Goal: Task Accomplishment & Management: Use online tool/utility

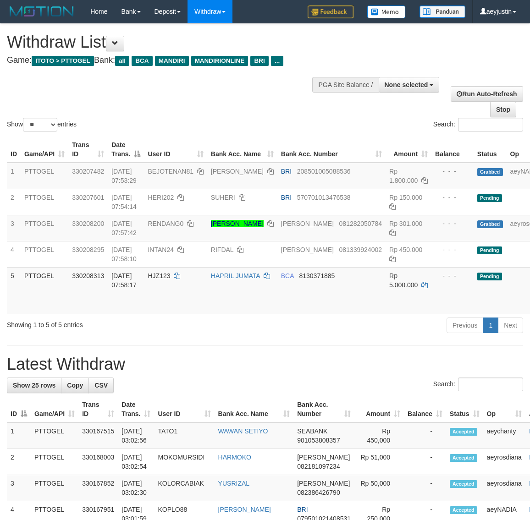
select select
select select "**"
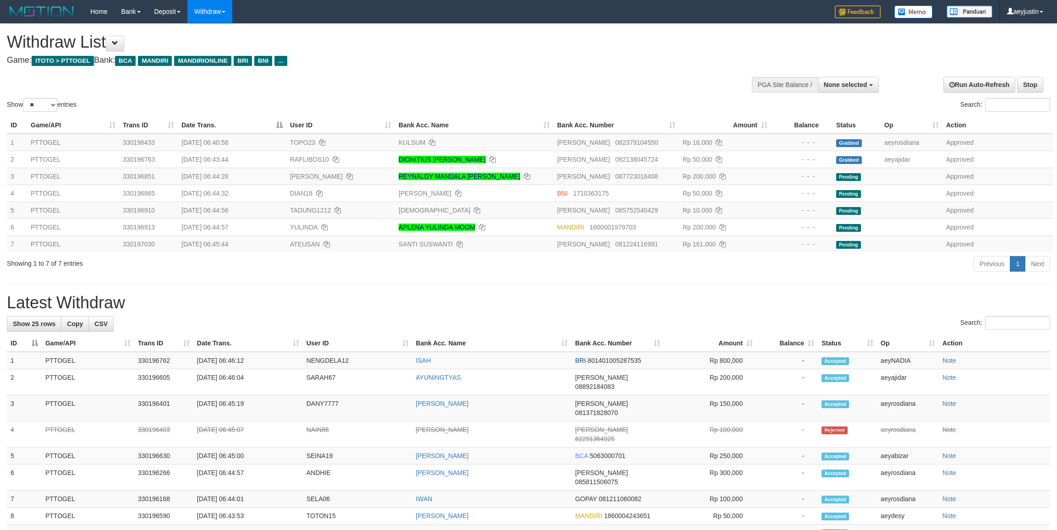
select select
select select "**"
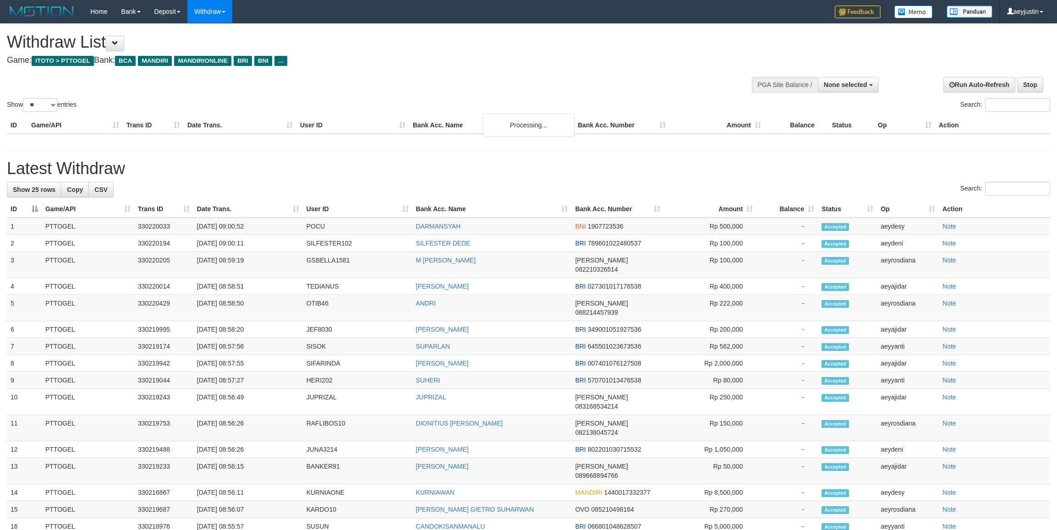
select select
select select "**"
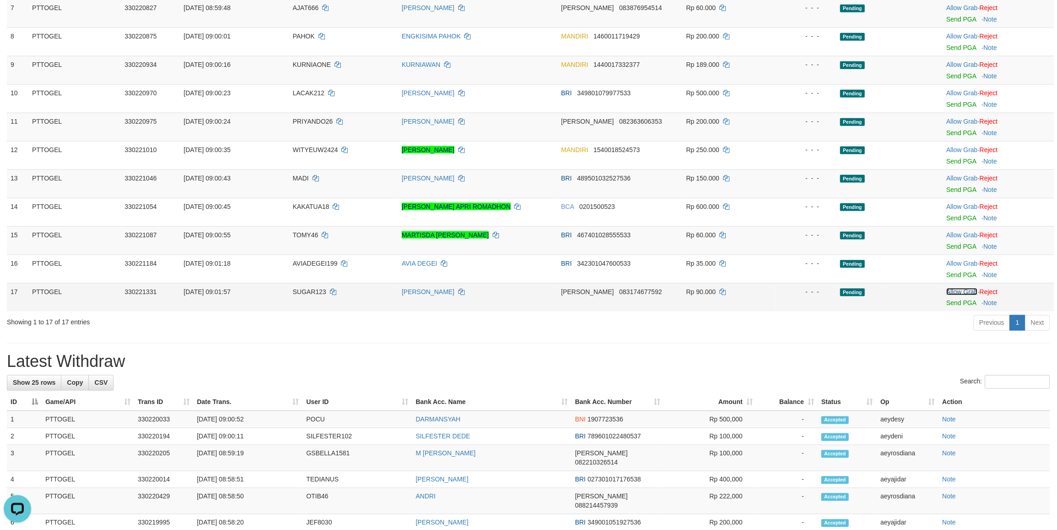
click at [965, 288] on link "Allow Grab" at bounding box center [962, 291] width 31 height 7
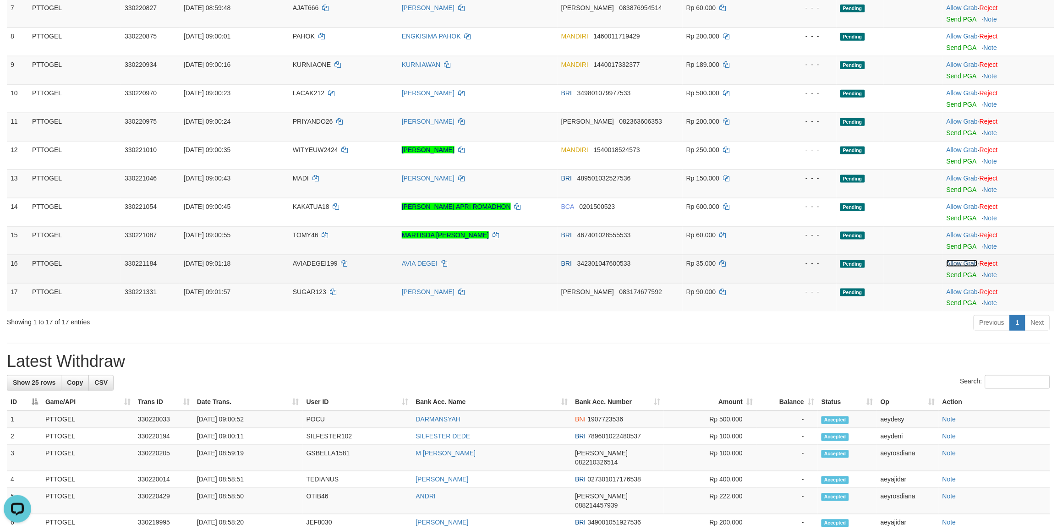
click at [964, 260] on link "Allow Grab" at bounding box center [962, 263] width 31 height 7
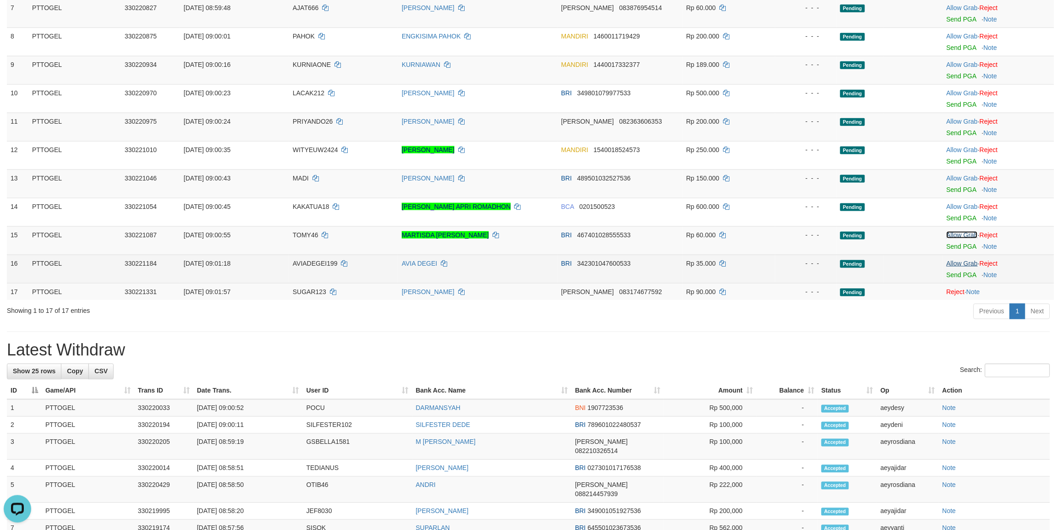
click at [959, 238] on link "Allow Grab" at bounding box center [962, 234] width 31 height 7
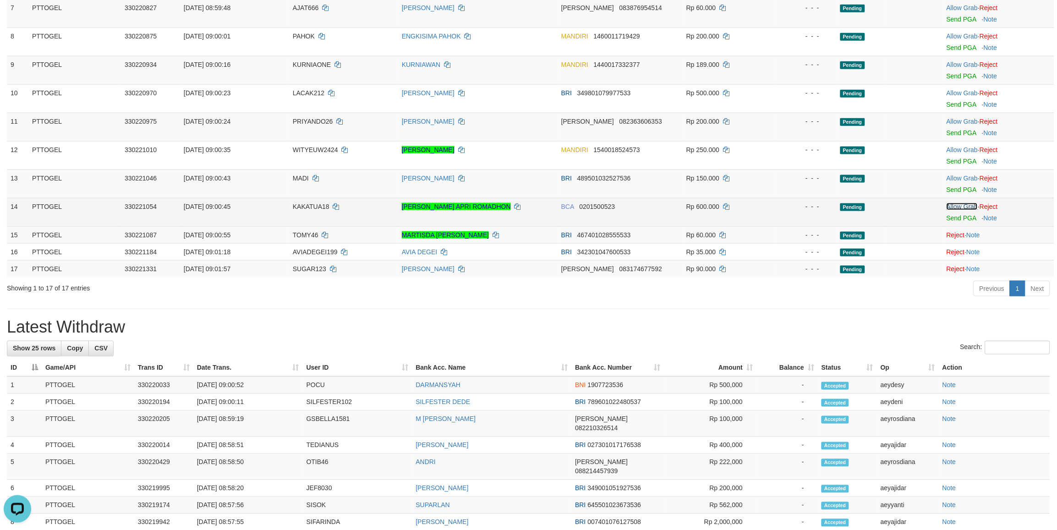
click at [958, 205] on link "Allow Grab" at bounding box center [962, 206] width 31 height 7
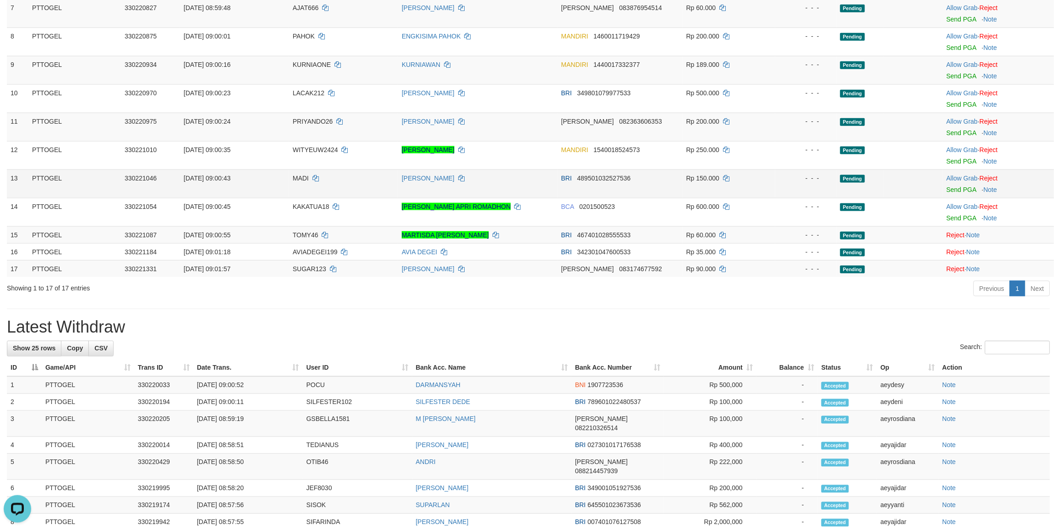
click at [944, 176] on td "Allow Grab · Reject Send PGA · Note" at bounding box center [998, 184] width 111 height 28
click at [947, 176] on link "Allow Grab" at bounding box center [962, 178] width 31 height 7
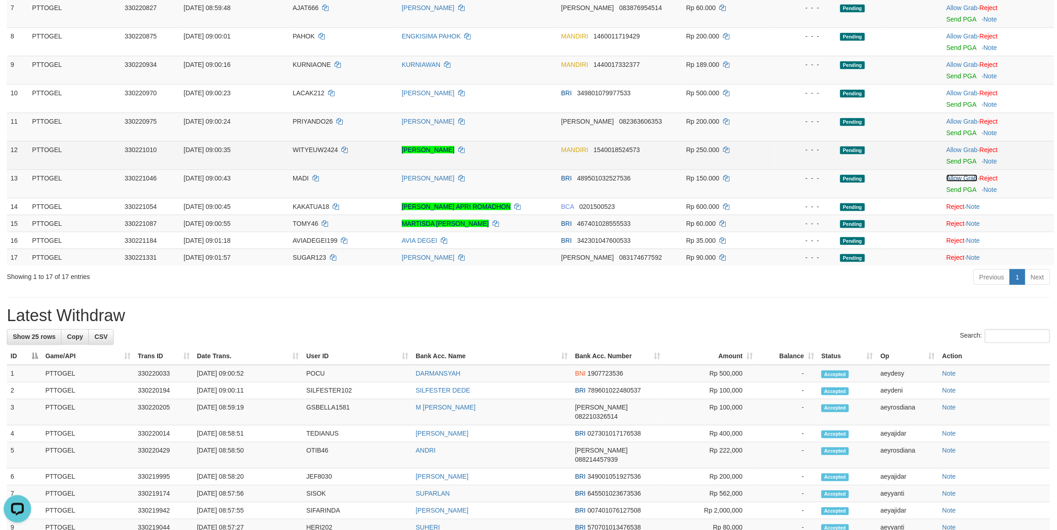
scroll to position [61, 0]
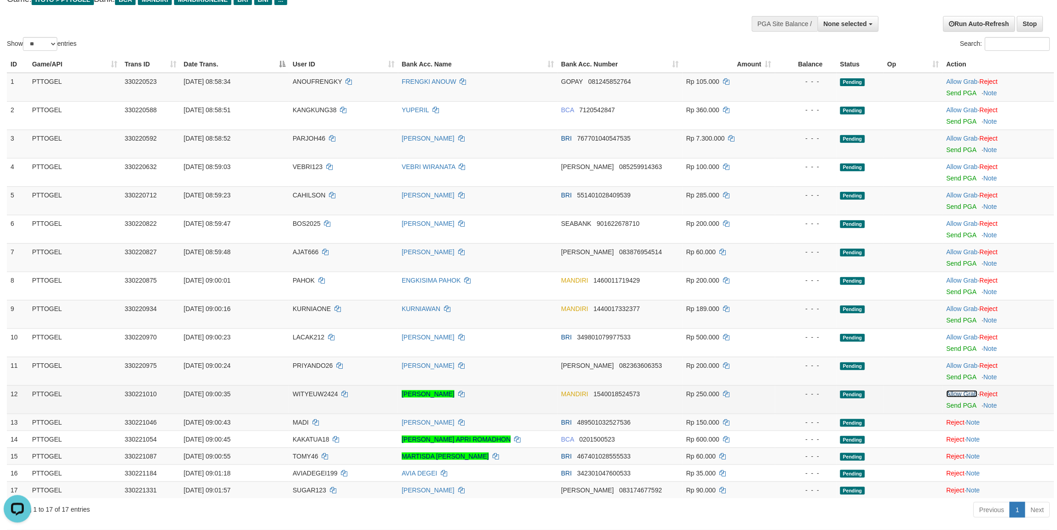
click at [957, 396] on link "Allow Grab" at bounding box center [962, 393] width 31 height 7
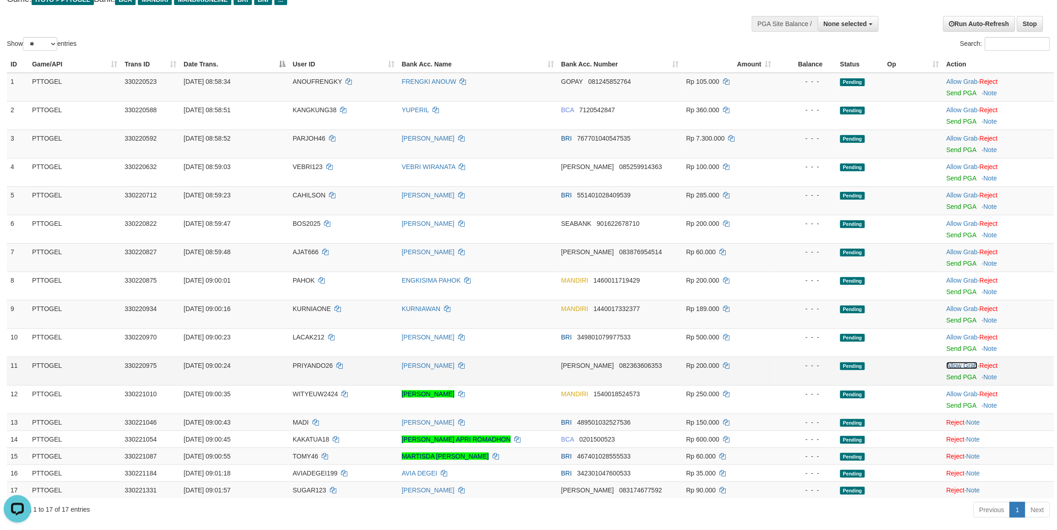
click at [958, 365] on link "Allow Grab" at bounding box center [962, 365] width 31 height 7
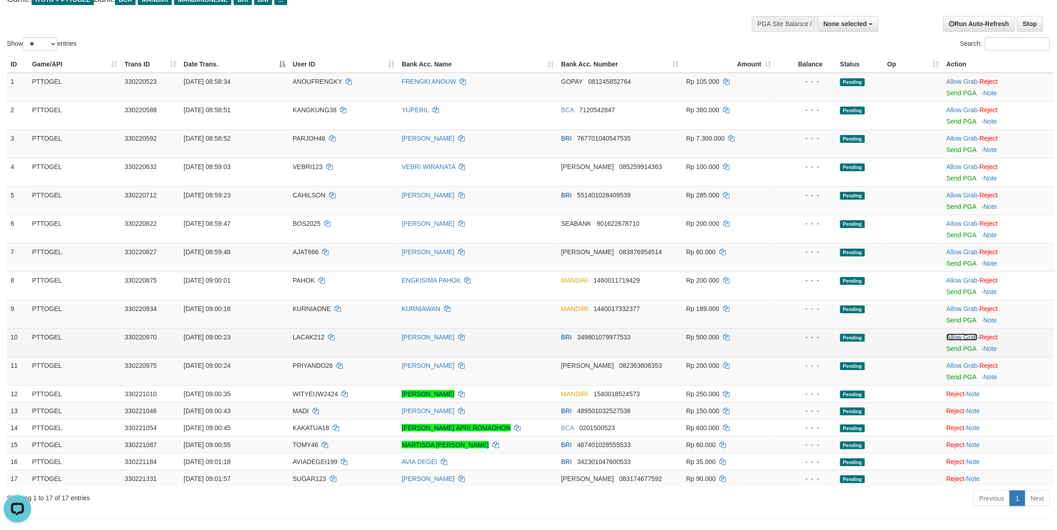
click at [957, 339] on link "Allow Grab" at bounding box center [962, 337] width 31 height 7
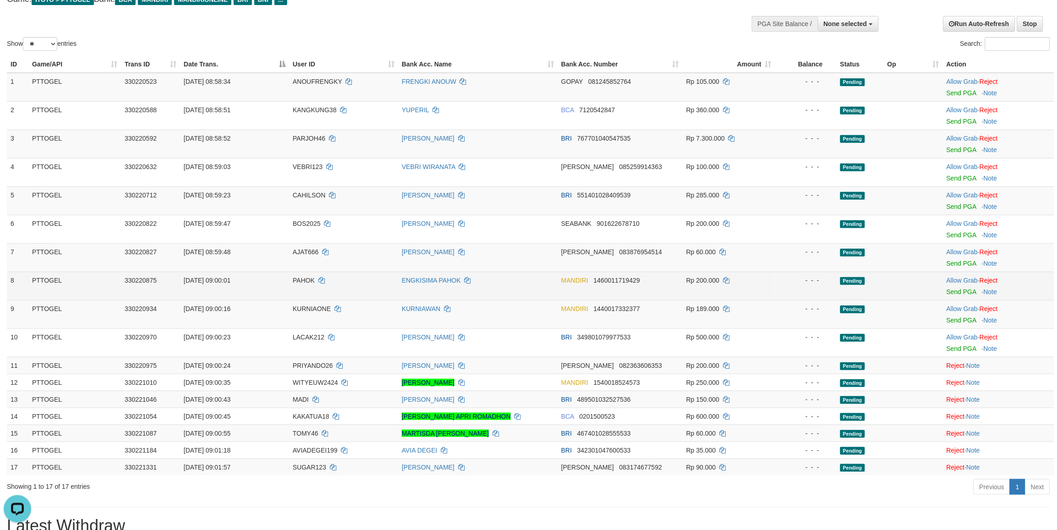
click at [964, 297] on td "Allow Grab · Reject Send PGA · Note" at bounding box center [998, 286] width 111 height 28
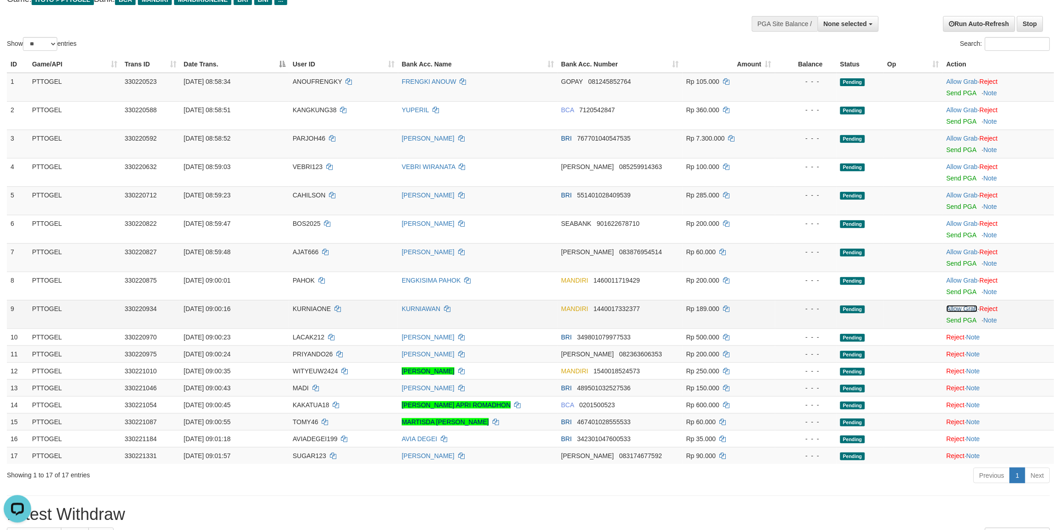
click at [965, 309] on link "Allow Grab" at bounding box center [962, 308] width 31 height 7
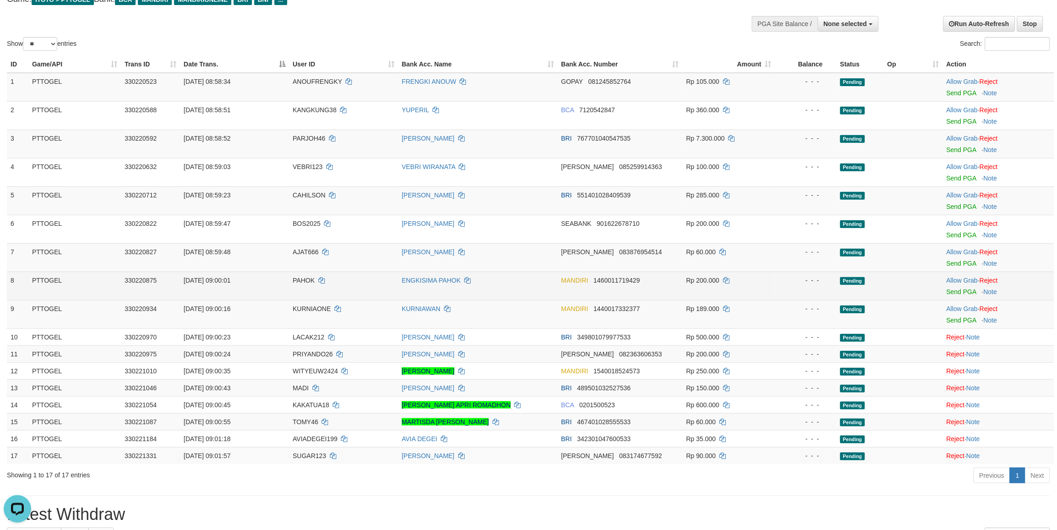
click at [962, 275] on td "Allow Grab · Reject Send PGA · Note" at bounding box center [998, 286] width 111 height 28
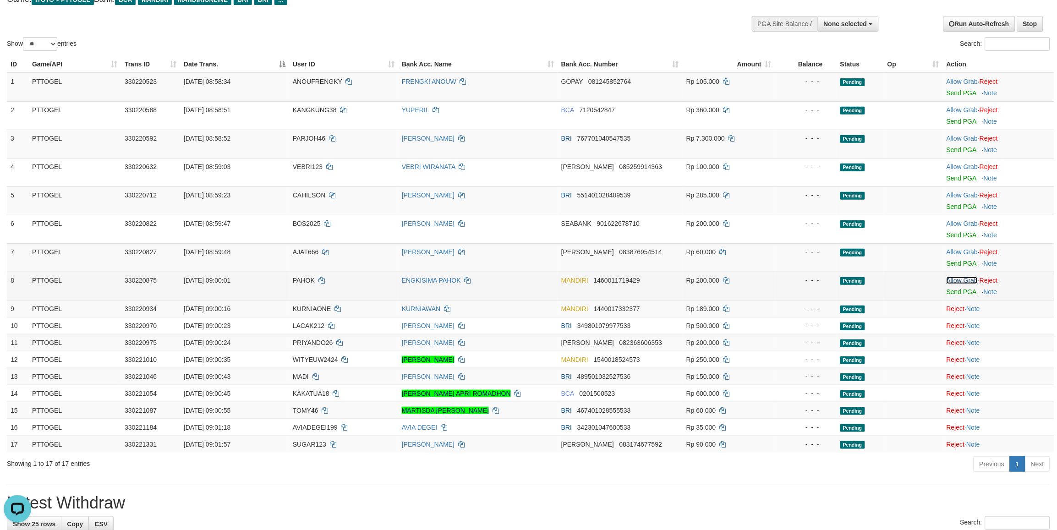
click at [962, 280] on link "Allow Grab" at bounding box center [962, 280] width 31 height 7
click at [955, 247] on td "Allow Grab · Reject Send PGA · Note" at bounding box center [998, 257] width 111 height 28
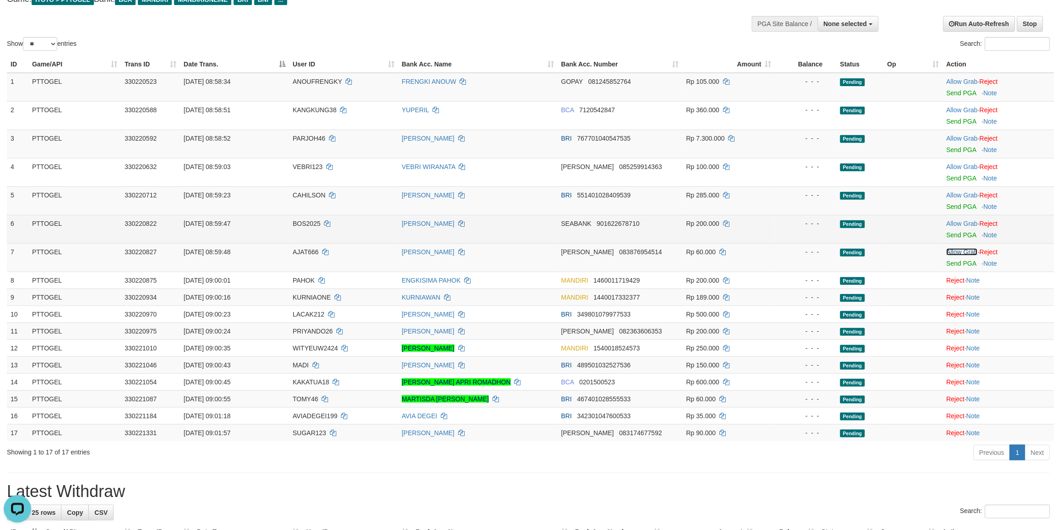
click at [957, 253] on link "Allow Grab" at bounding box center [962, 251] width 31 height 7
click at [955, 226] on link "Allow Grab" at bounding box center [962, 223] width 31 height 7
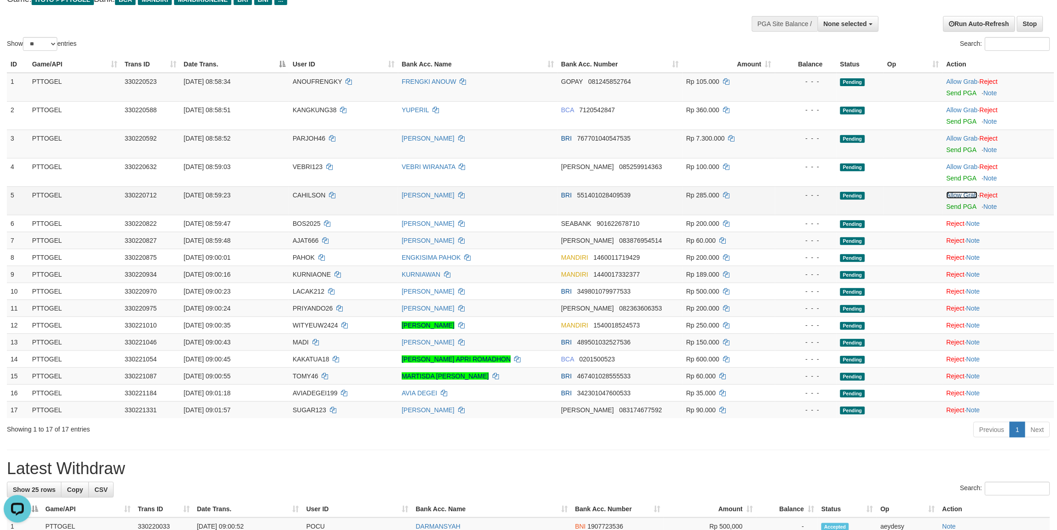
click at [956, 197] on link "Allow Grab" at bounding box center [962, 195] width 31 height 7
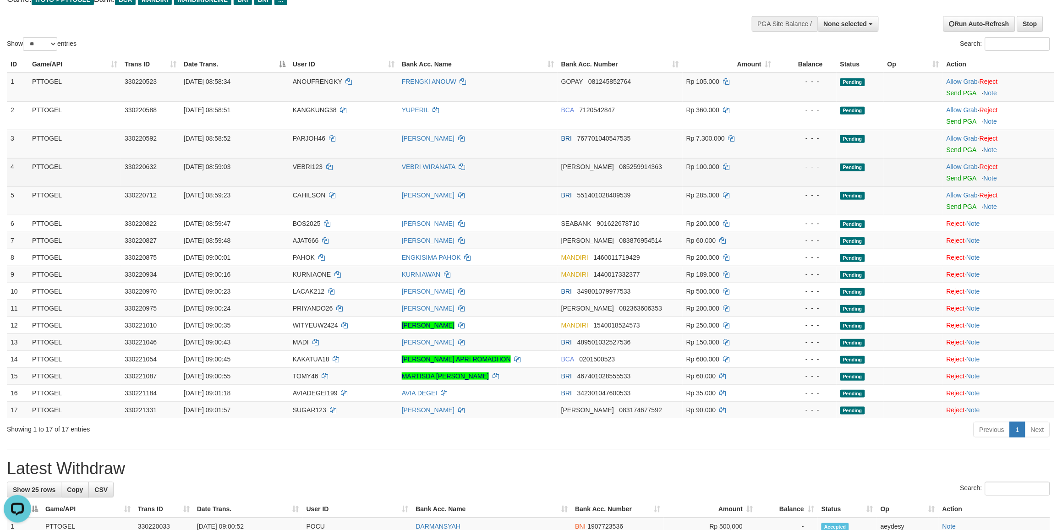
click at [966, 173] on td "Allow Grab · Reject Send PGA · Note" at bounding box center [998, 172] width 111 height 28
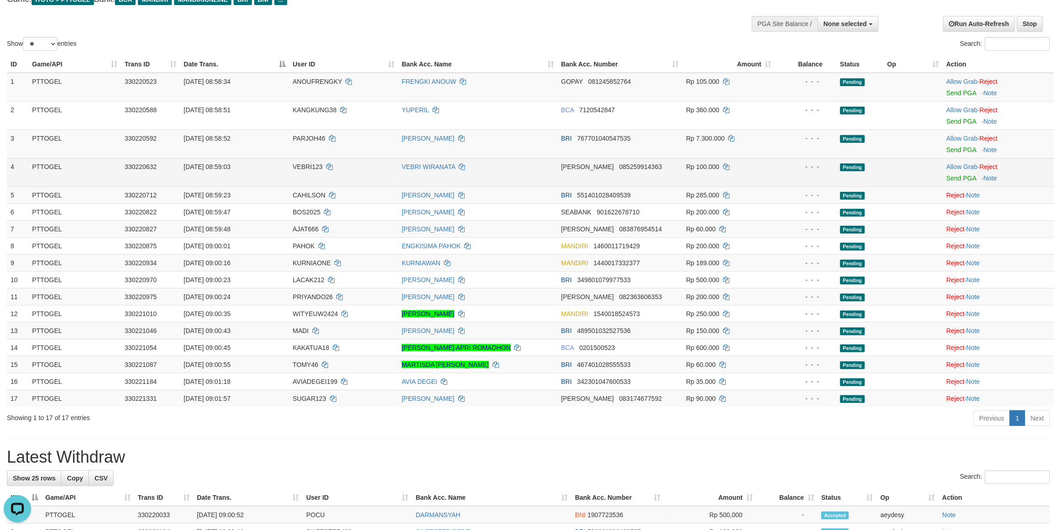
click at [967, 170] on td "Allow Grab · Reject Send PGA · Note" at bounding box center [998, 172] width 111 height 28
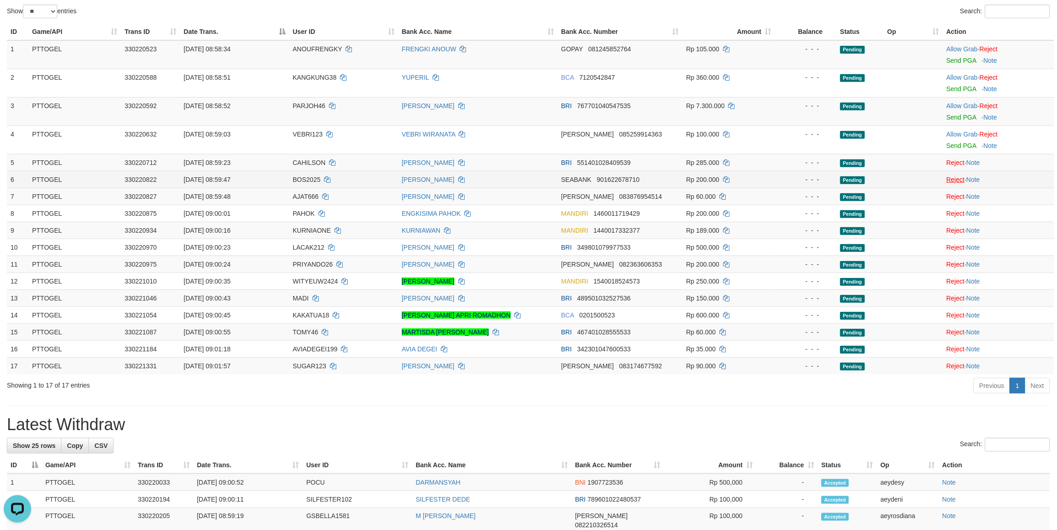
scroll to position [0, 0]
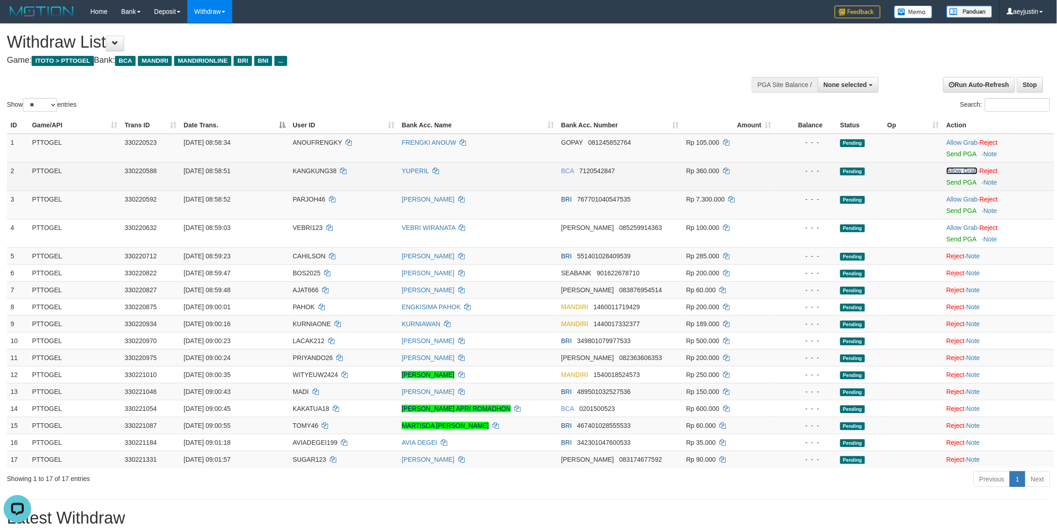
click at [956, 168] on link "Allow Grab" at bounding box center [962, 170] width 31 height 7
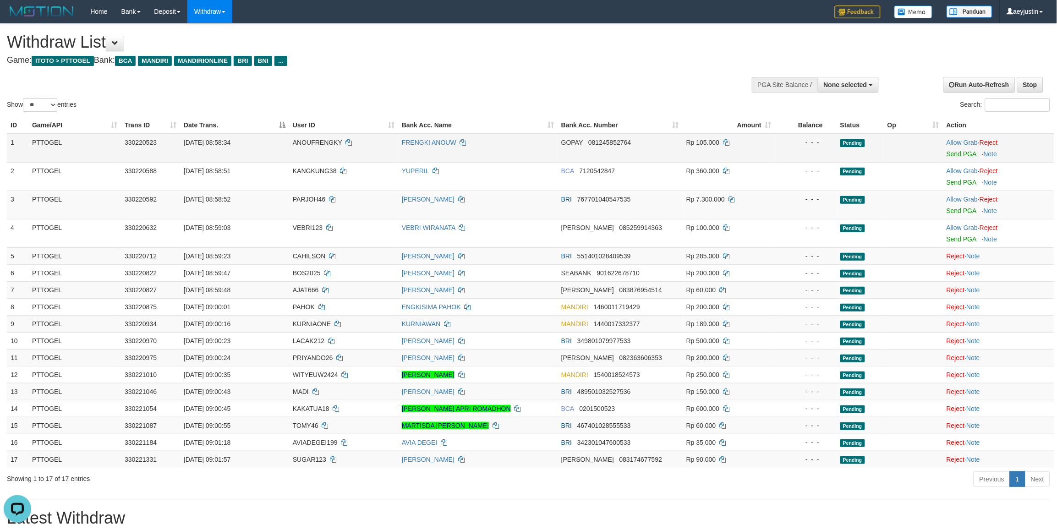
click at [962, 136] on td "Allow Grab · Reject Send PGA · Note" at bounding box center [998, 148] width 111 height 29
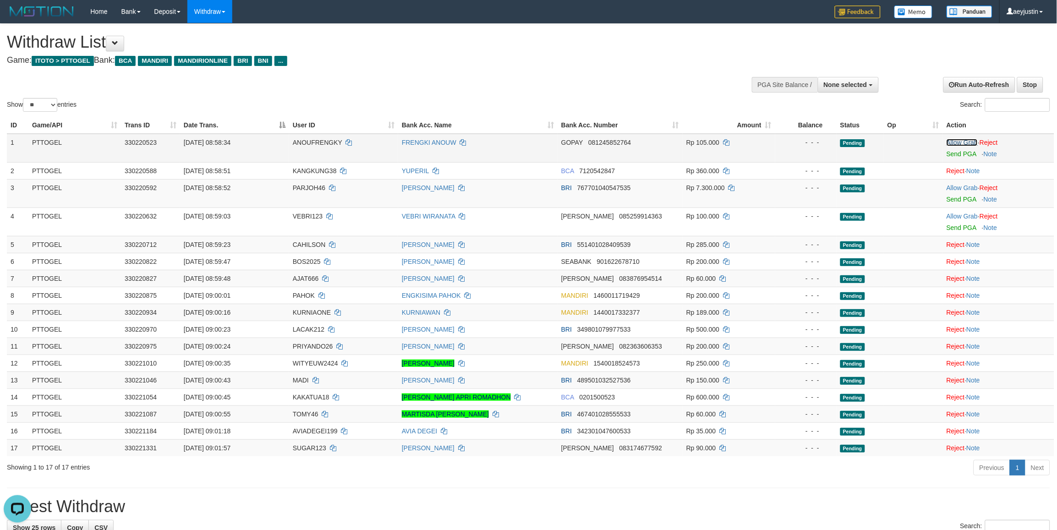
click at [964, 139] on link "Allow Grab" at bounding box center [962, 142] width 31 height 7
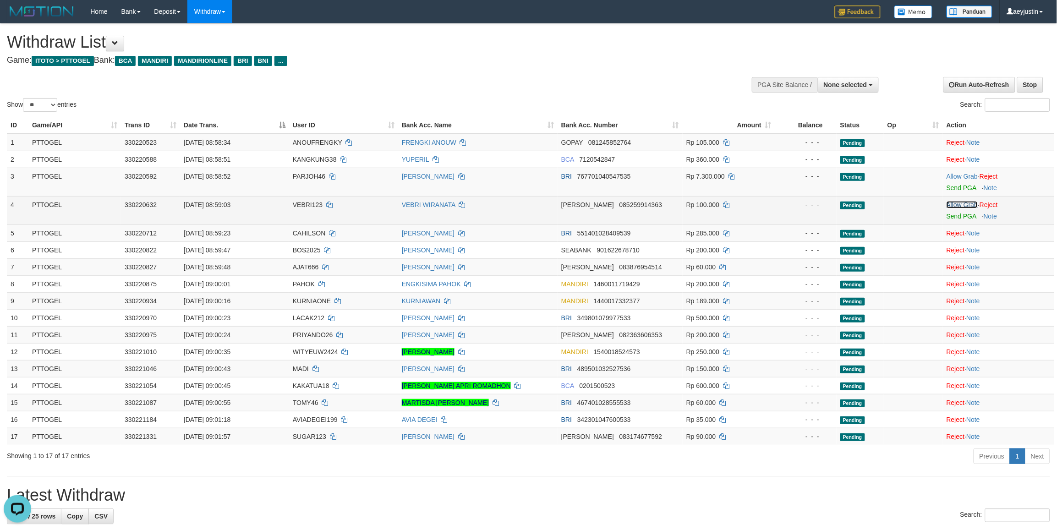
click at [960, 205] on link "Allow Grab" at bounding box center [962, 204] width 31 height 7
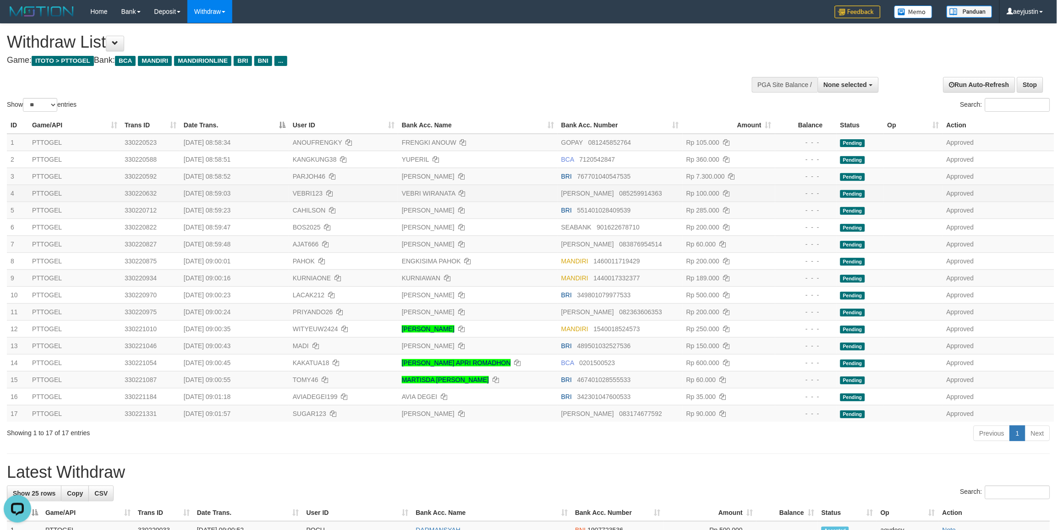
click at [407, 187] on td "VEBRI WIRANATA" at bounding box center [477, 193] width 159 height 17
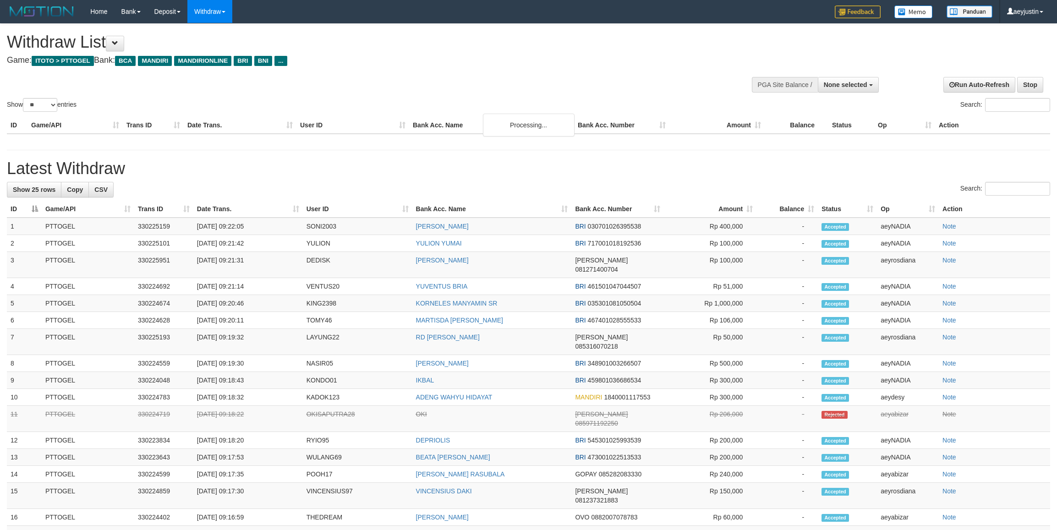
select select
select select "**"
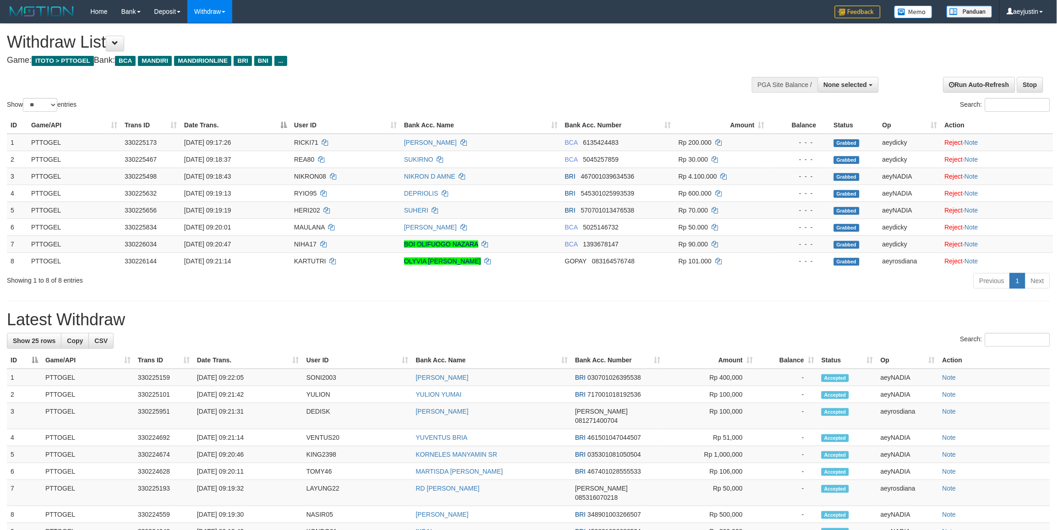
click at [899, 291] on div "Previous 1 Next" at bounding box center [748, 282] width 603 height 20
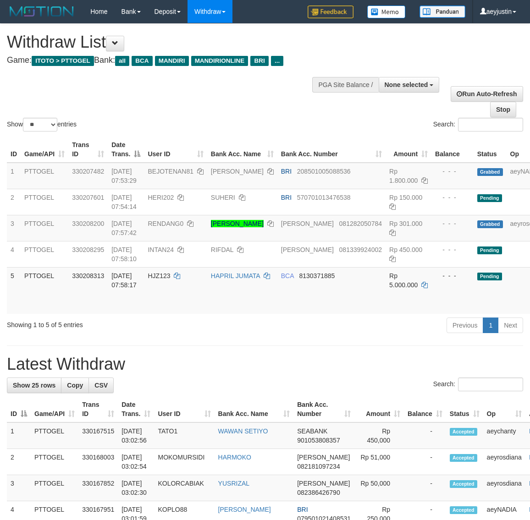
select select
select select "**"
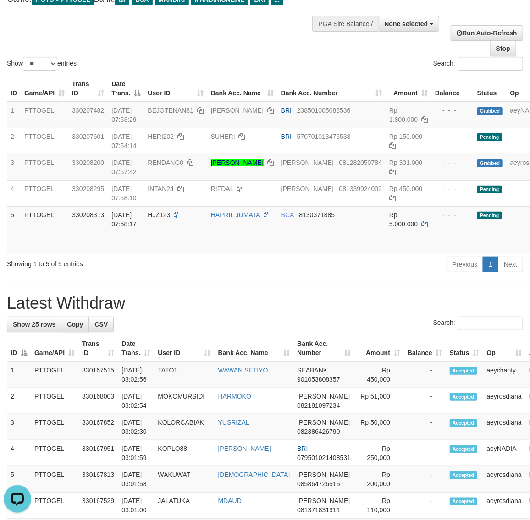
scroll to position [61, 0]
